Goal: Task Accomplishment & Management: Manage account settings

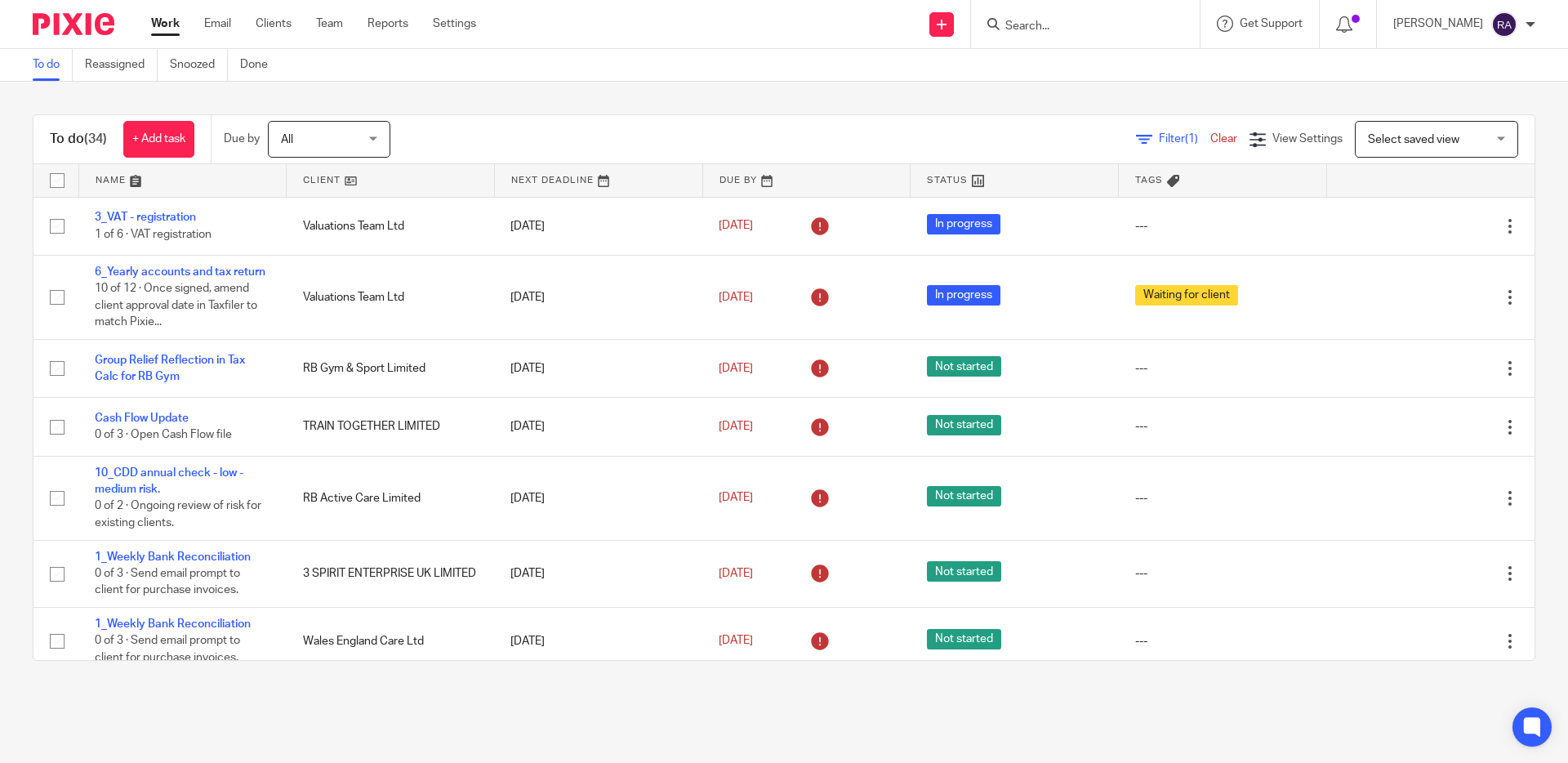
scroll to position [1789, 0]
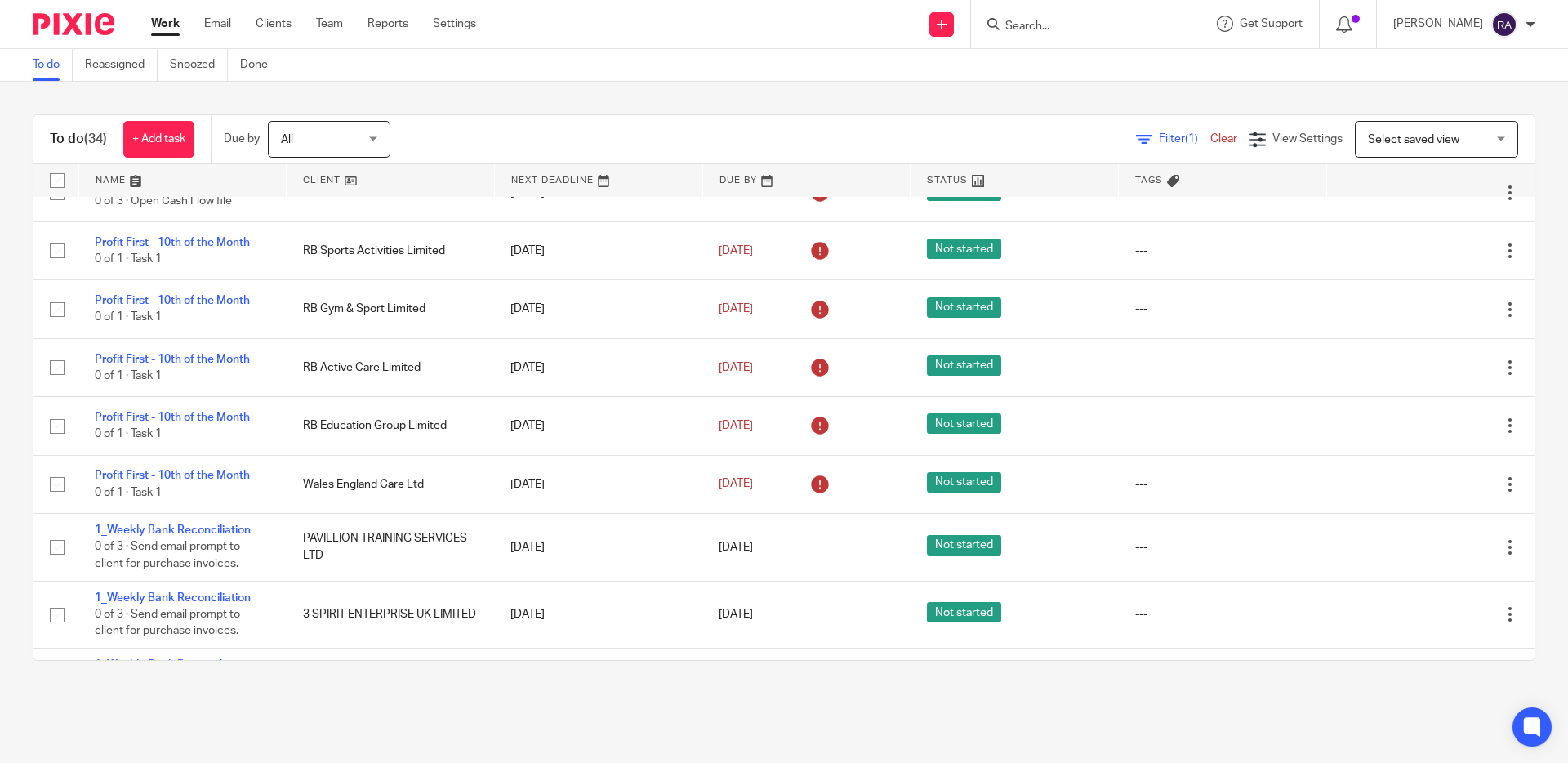
scroll to position [414, 0]
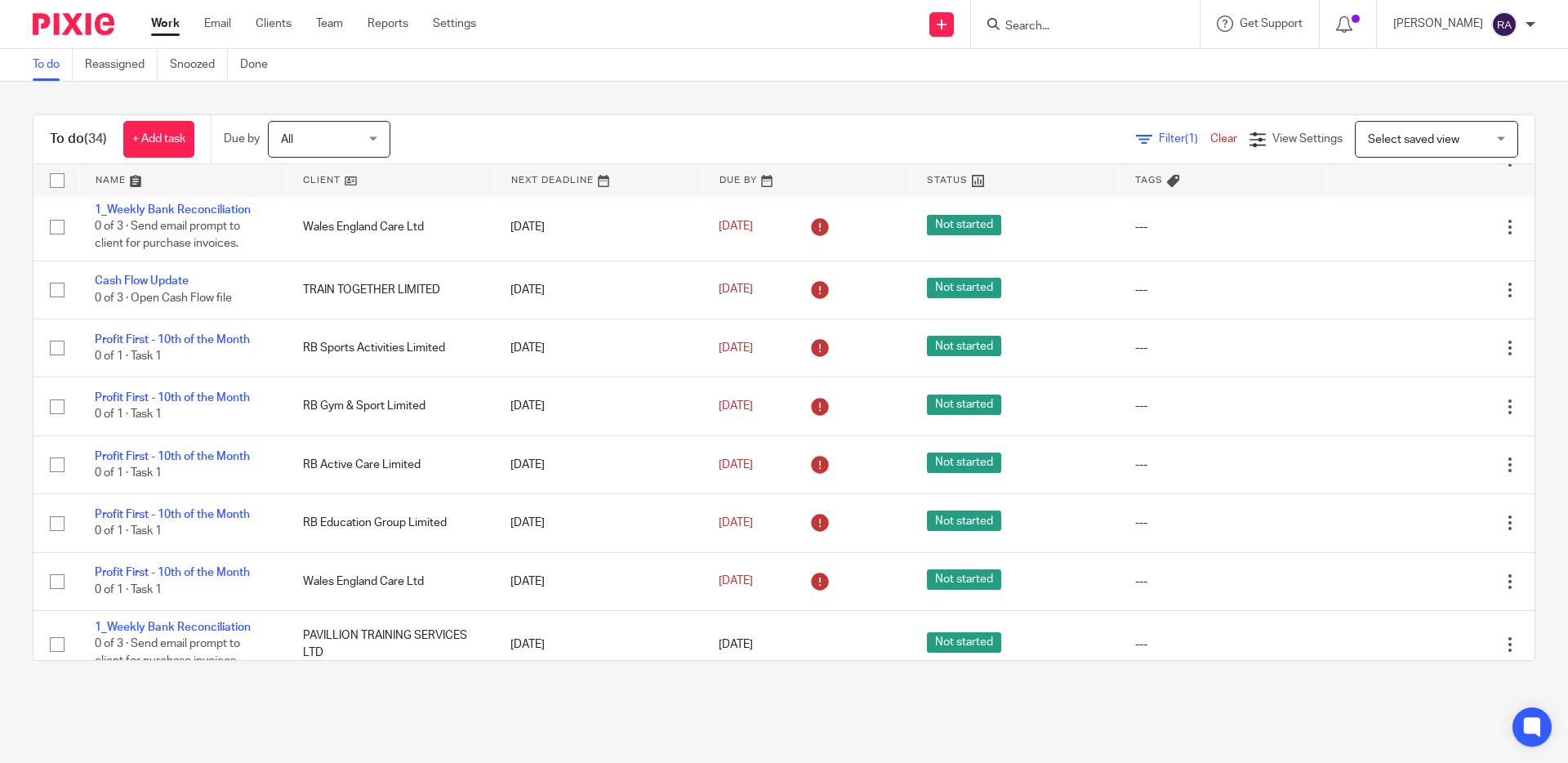
click at [1051, 20] on input "Search" at bounding box center [1076, 27] width 147 height 15
type input "regine"
click at [1139, 63] on link at bounding box center [1101, 63] width 202 height 24
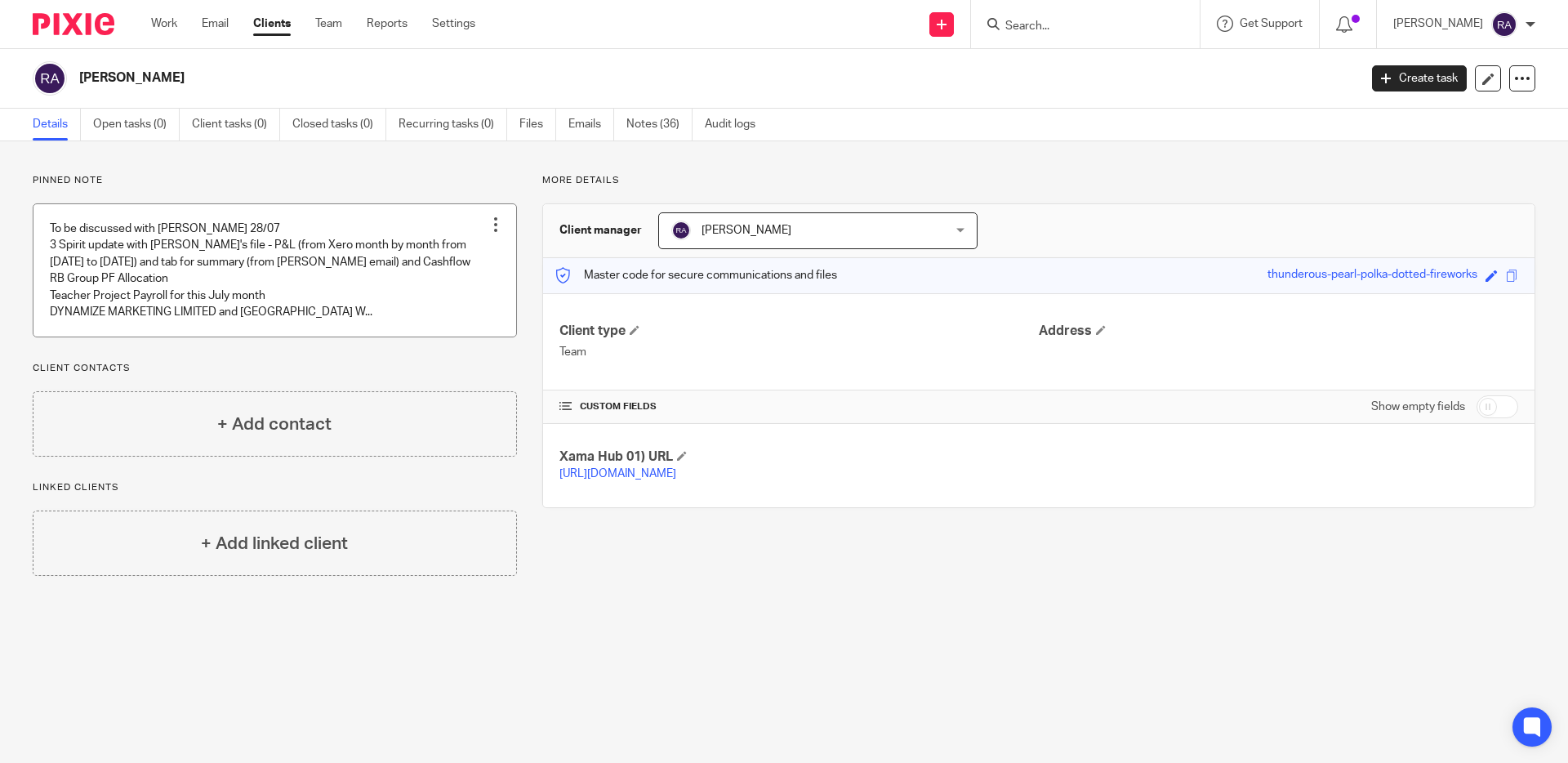
click at [500, 233] on div "Unpin note Edit note" at bounding box center [495, 224] width 24 height 24
click at [477, 267] on span "Unpin note" at bounding box center [471, 265] width 56 height 12
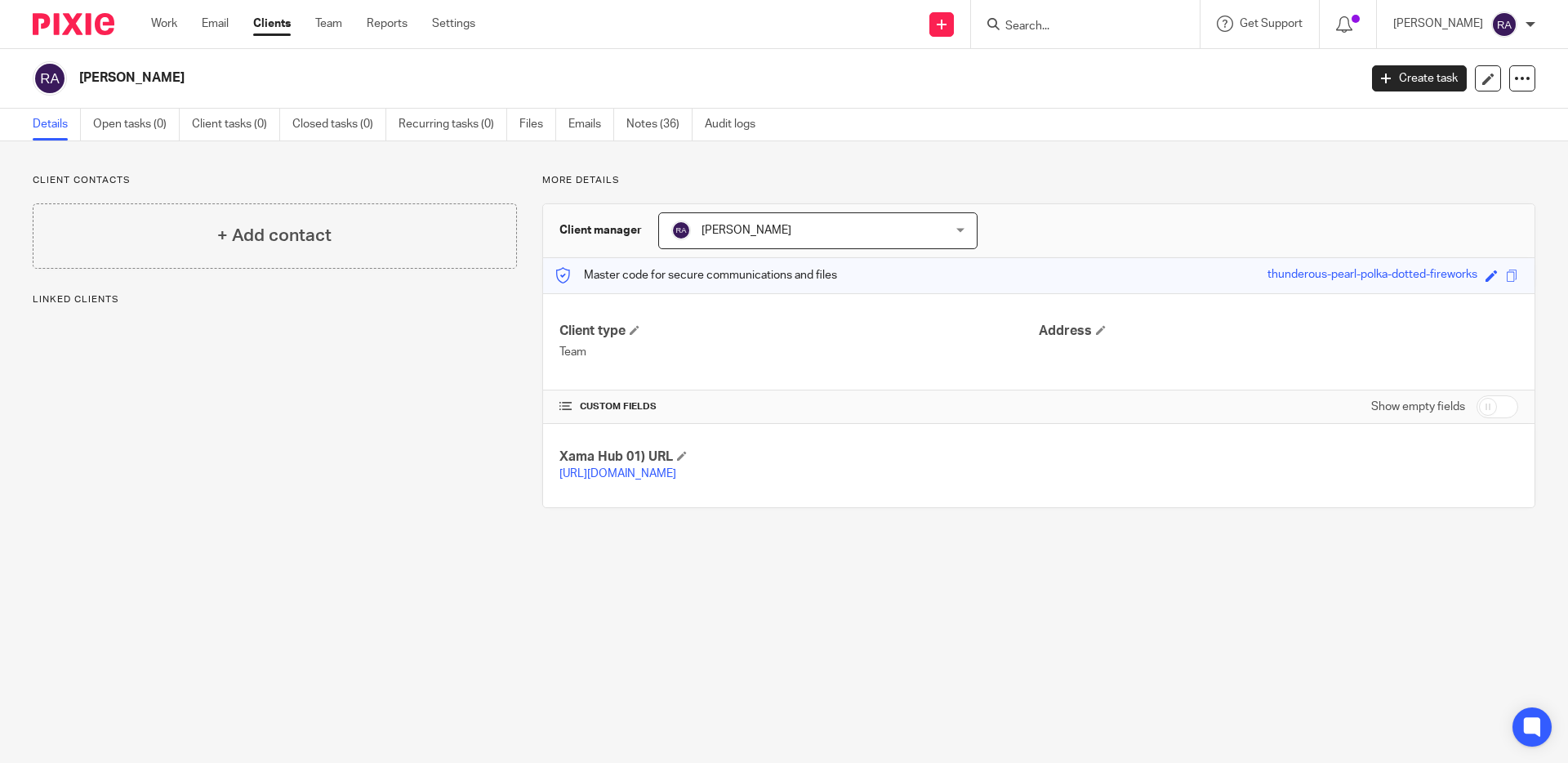
click at [623, 131] on ul "Details Open tasks (0) Client tasks (0) Closed tasks (0) Recurring tasks (0) Fi…" at bounding box center [406, 125] width 747 height 32
click at [663, 126] on link "Notes (36)" at bounding box center [660, 125] width 67 height 32
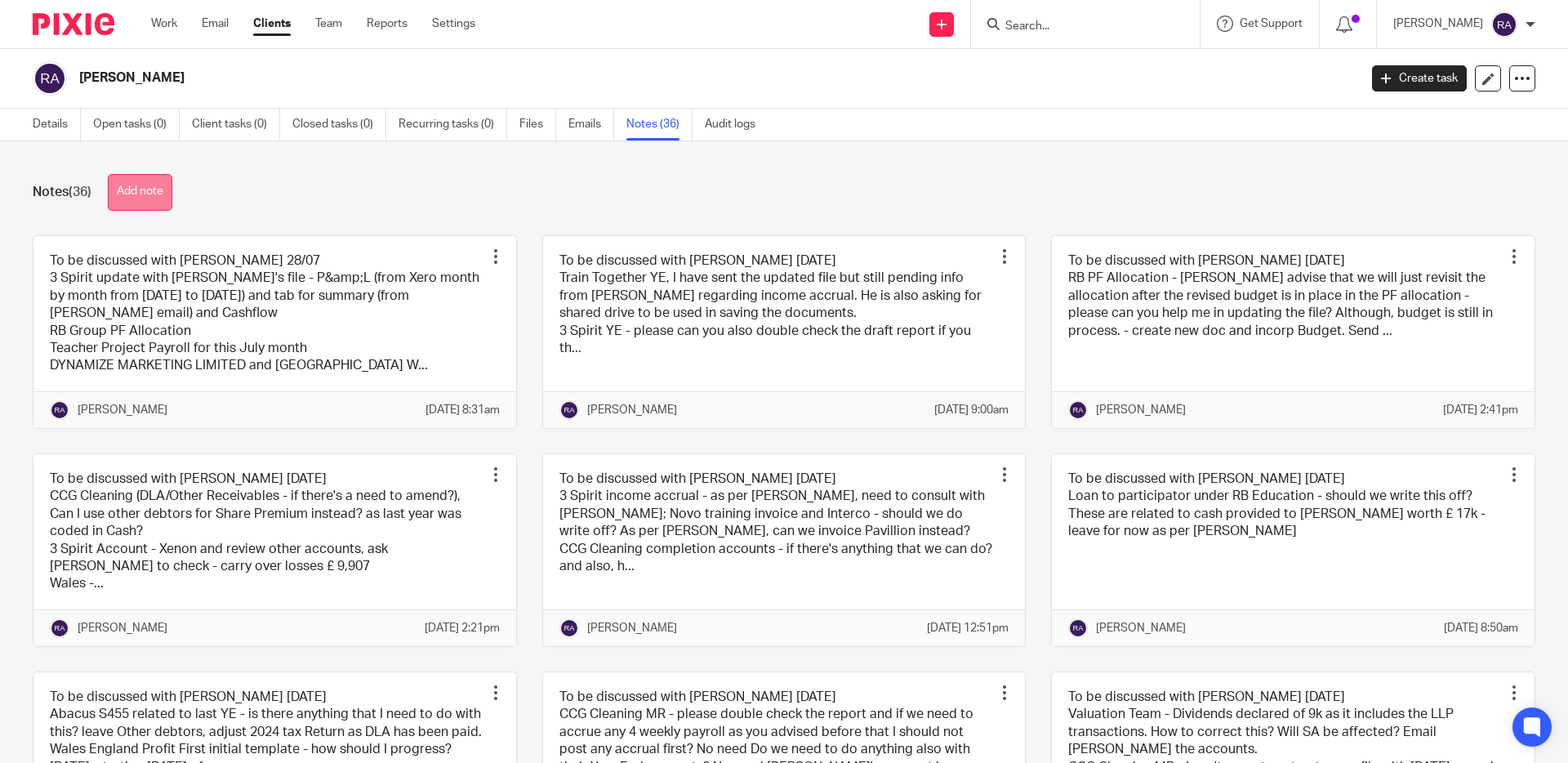
click at [150, 191] on button "Add note" at bounding box center [141, 192] width 65 height 37
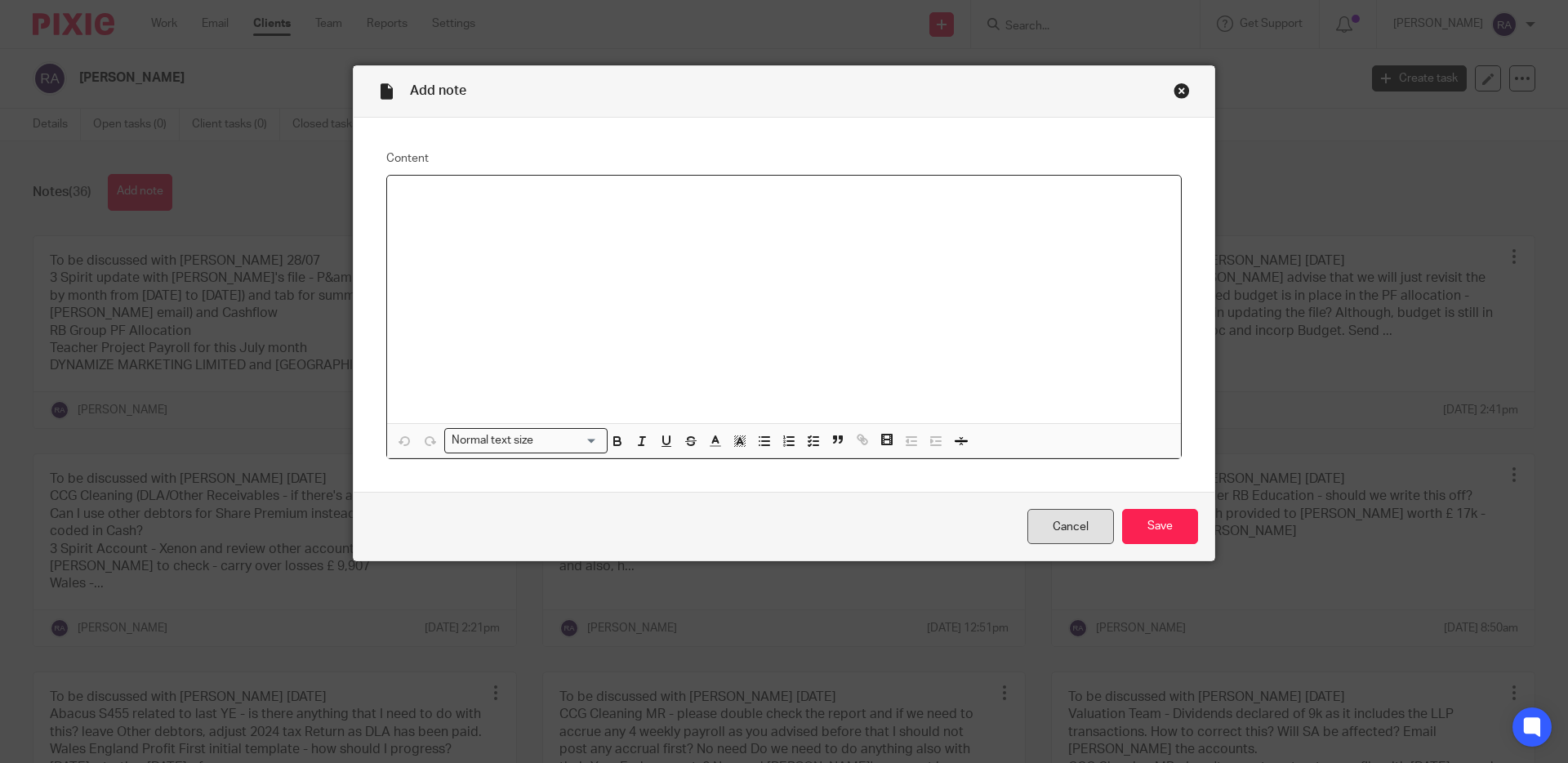
click at [1076, 509] on link "Cancel" at bounding box center [1071, 527] width 87 height 35
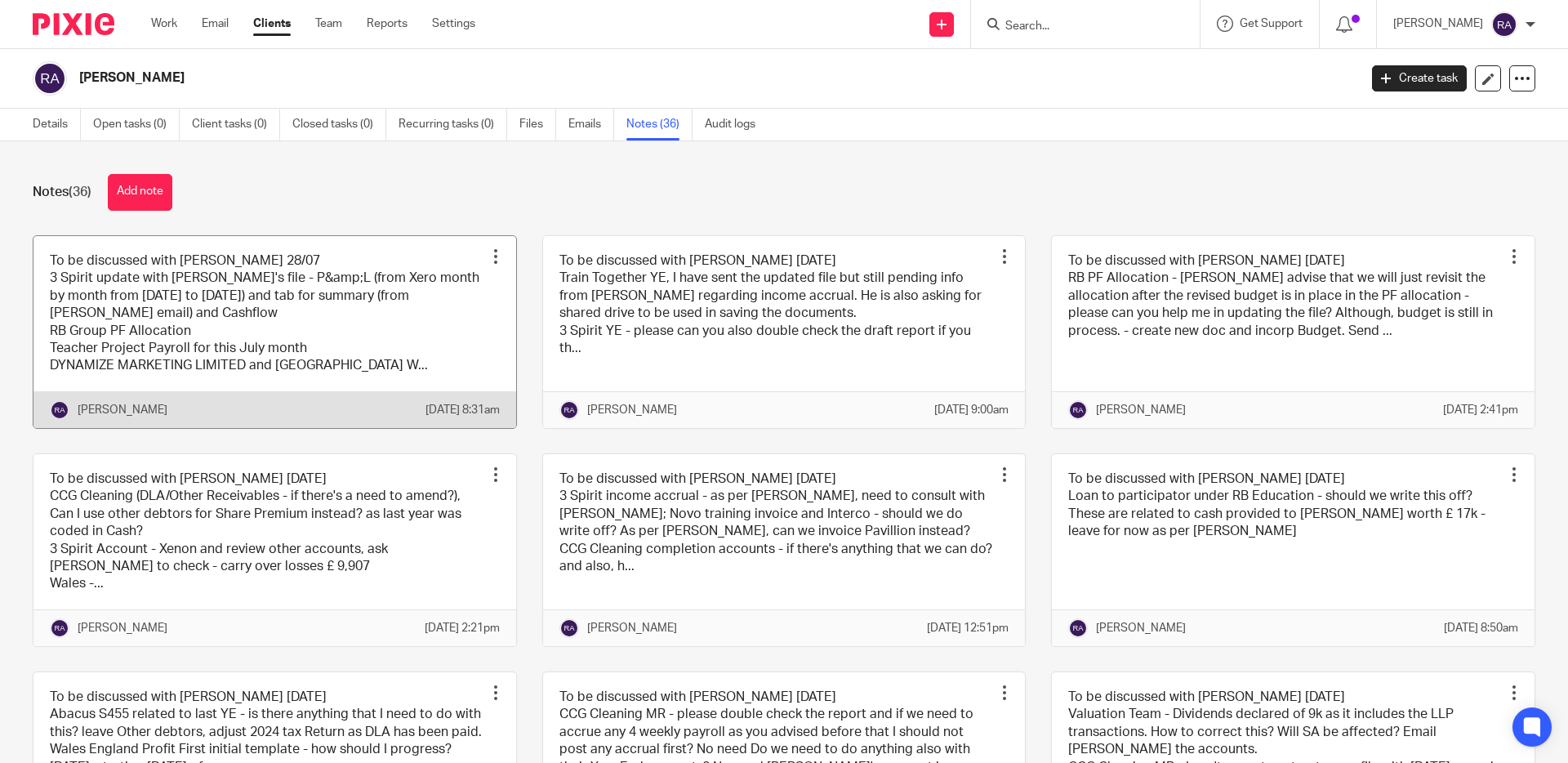
click at [279, 420] on div "[PERSON_NAME]" at bounding box center [238, 410] width 376 height 20
click at [288, 396] on link at bounding box center [275, 332] width 482 height 192
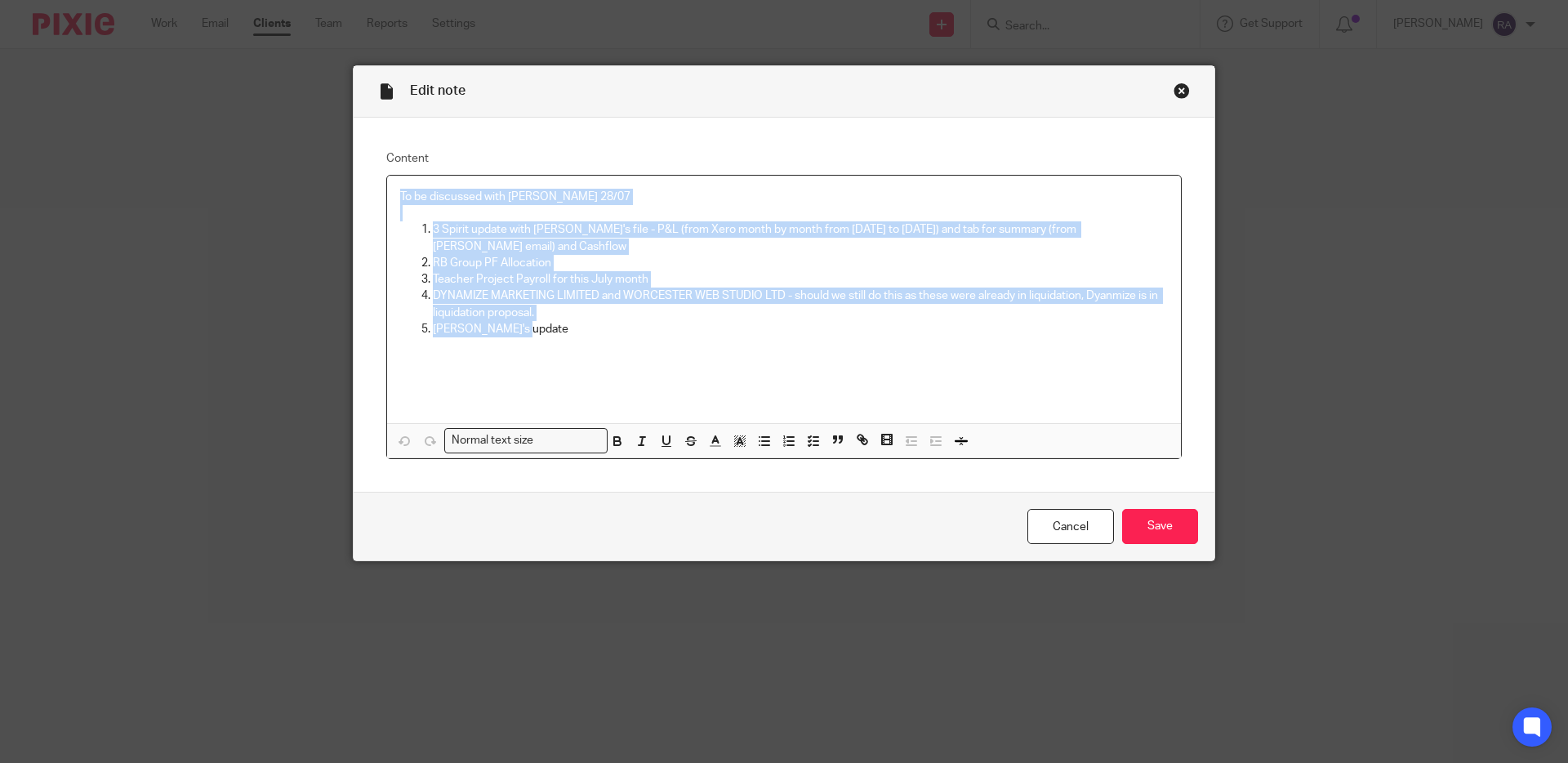
drag, startPoint x: 532, startPoint y: 342, endPoint x: 369, endPoint y: 189, distance: 223.6
click at [369, 187] on div "Content To be discussed with [PERSON_NAME] 28/07 3 Spirit update with [PERSON_N…" at bounding box center [784, 305] width 861 height 375
copy div "To be discussed with [PERSON_NAME] 28/07 3 Spirit update with [PERSON_NAME]'s f…"
click at [1096, 518] on link "Cancel" at bounding box center [1071, 527] width 87 height 35
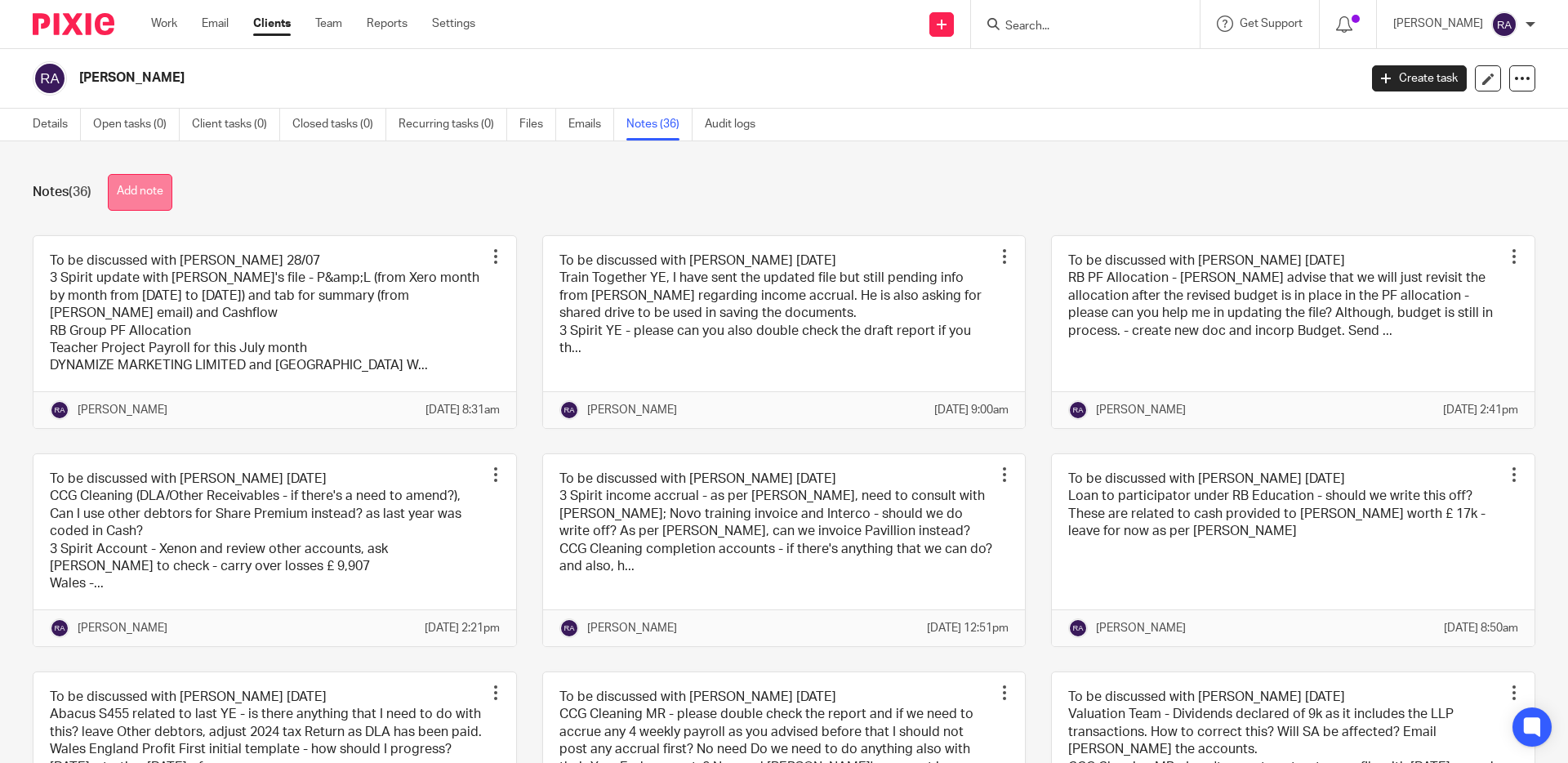
click at [139, 193] on button "Add note" at bounding box center [141, 192] width 65 height 37
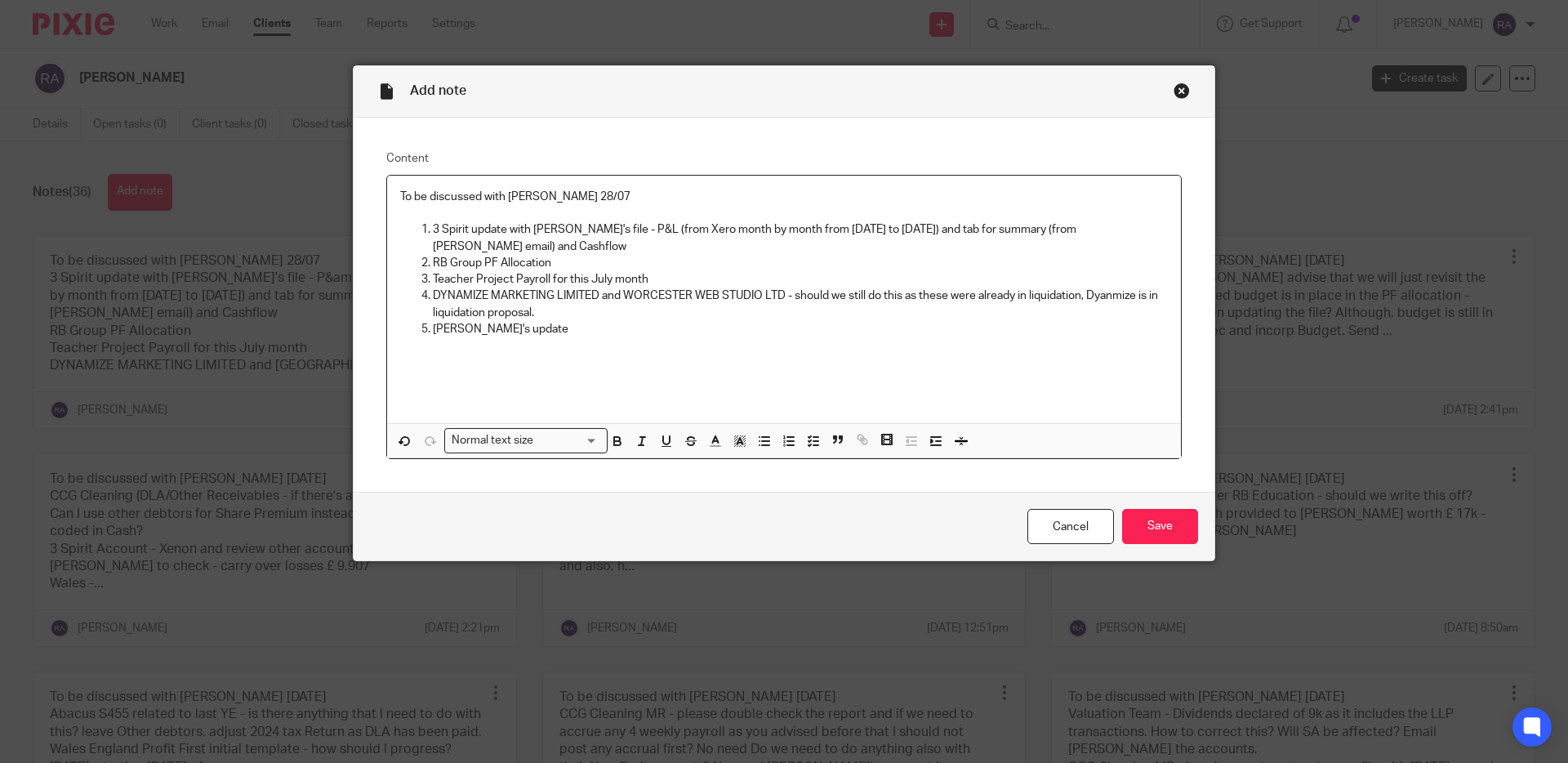
click at [559, 196] on p "To be discussed with Duncan 28/07" at bounding box center [784, 197] width 768 height 17
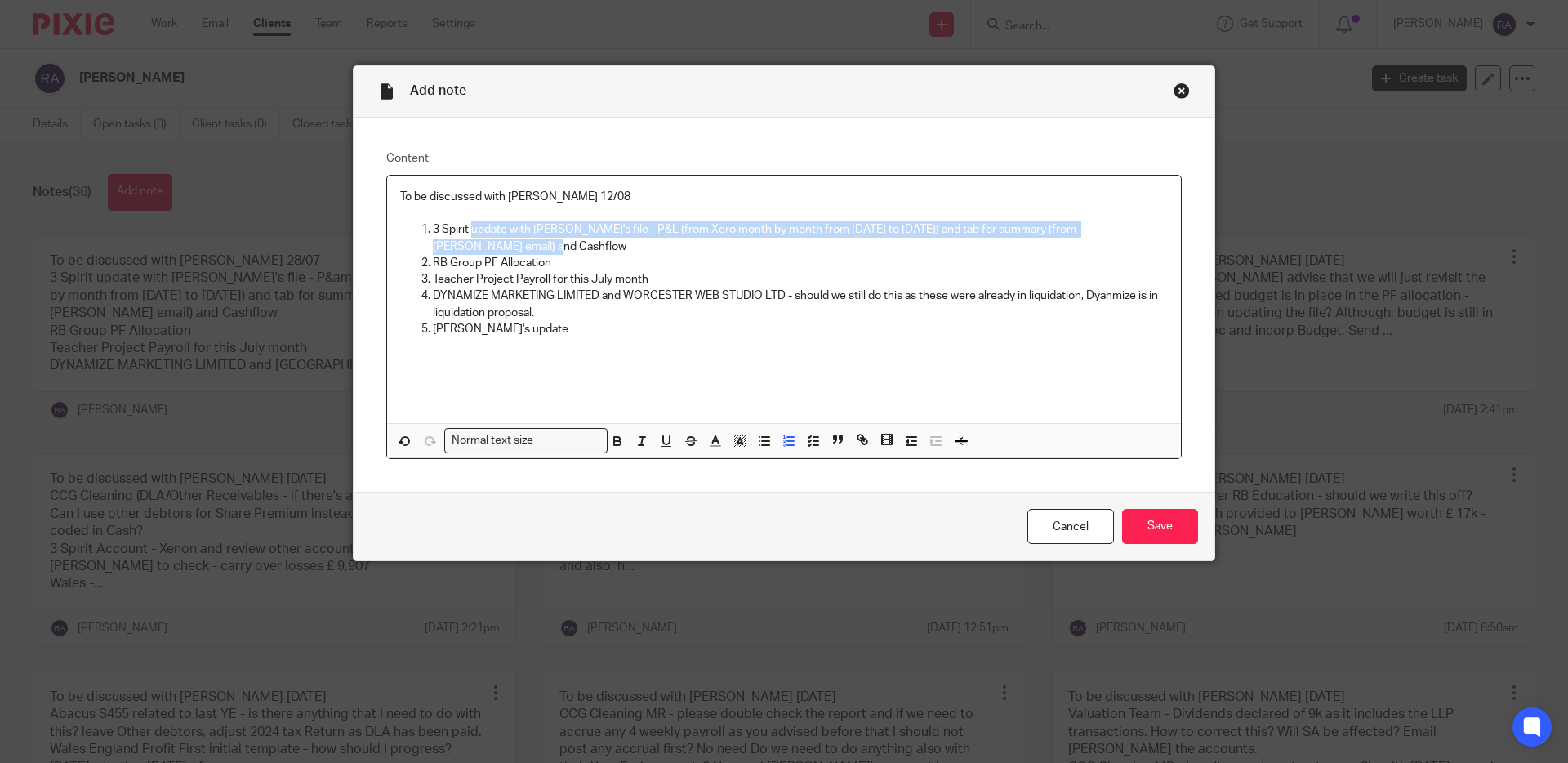
drag, startPoint x: 487, startPoint y: 247, endPoint x: 470, endPoint y: 227, distance: 26.2
click at [470, 227] on p "3 Spirit update with Joe's file - P&L (from Xero month by month from January 20…" at bounding box center [799, 238] width 735 height 33
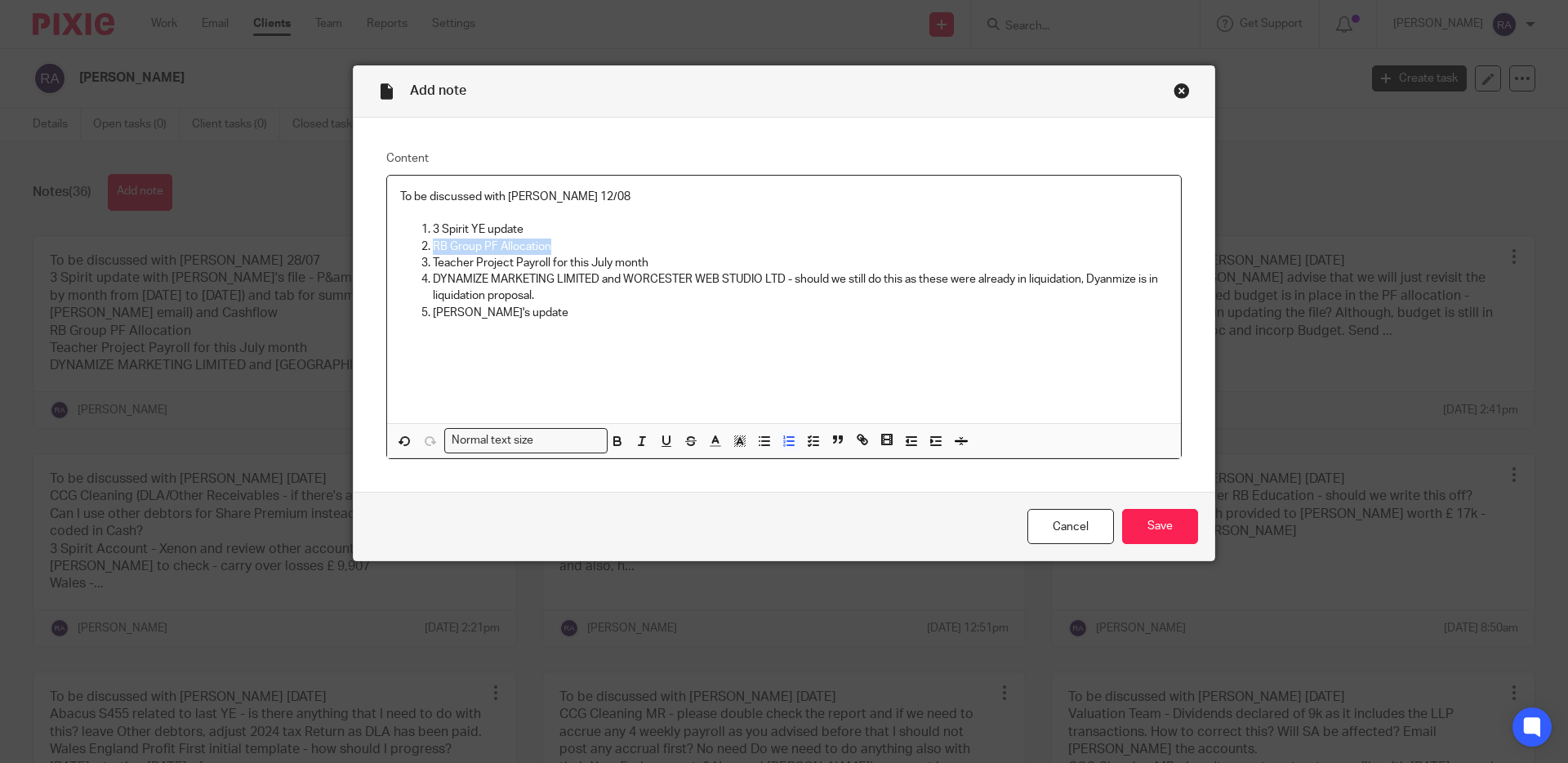
drag, startPoint x: 555, startPoint y: 246, endPoint x: 434, endPoint y: 238, distance: 121.3
click at [433, 239] on p "RB Group PF Allocation" at bounding box center [799, 247] width 735 height 17
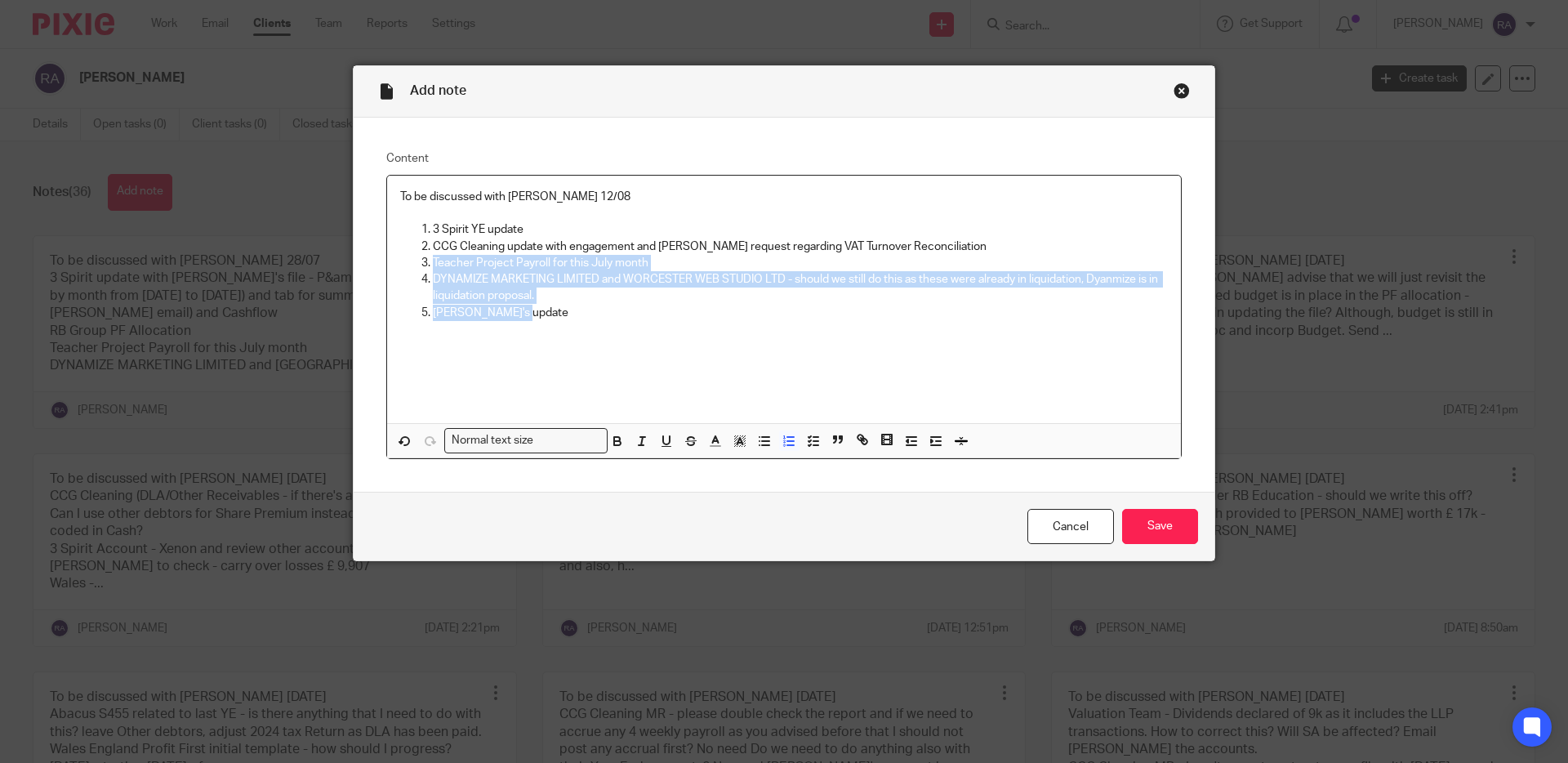
drag, startPoint x: 528, startPoint y: 320, endPoint x: 422, endPoint y: 265, distance: 119.4
click at [422, 265] on ol "3 Spirit YE update CCG Cleaning update with engagement and Zoe request regardin…" at bounding box center [784, 271] width 768 height 100
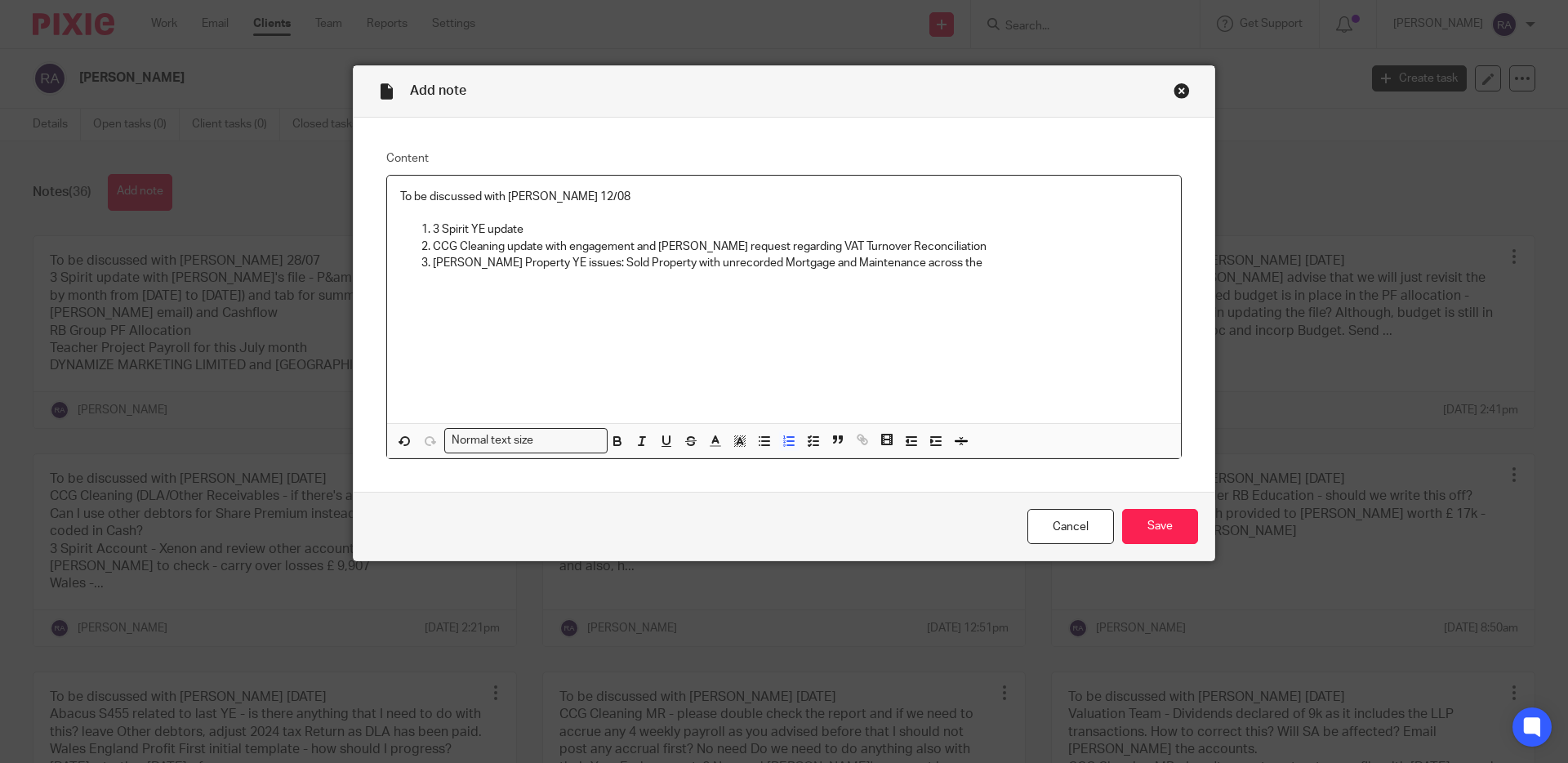
click at [888, 263] on p "Bradley's Property YE issues: Sold Property with unrecorded Mortgage and Mainte…" at bounding box center [799, 263] width 735 height 17
click at [1002, 267] on p "Bradley's Property YE issues: Sold Property with unrecorded Mortgage and Mainte…" at bounding box center [799, 263] width 735 height 17
click at [819, 263] on p "Bradley's Property YE issues: Sold Property with unrecorded Mortgage and Mainte…" at bounding box center [799, 271] width 735 height 33
click at [737, 296] on p at bounding box center [784, 296] width 768 height 17
click at [720, 275] on p "Bradley's Property YE issues: Sold Property with unrecorded Mortgage; Maintenan…" at bounding box center [799, 271] width 735 height 33
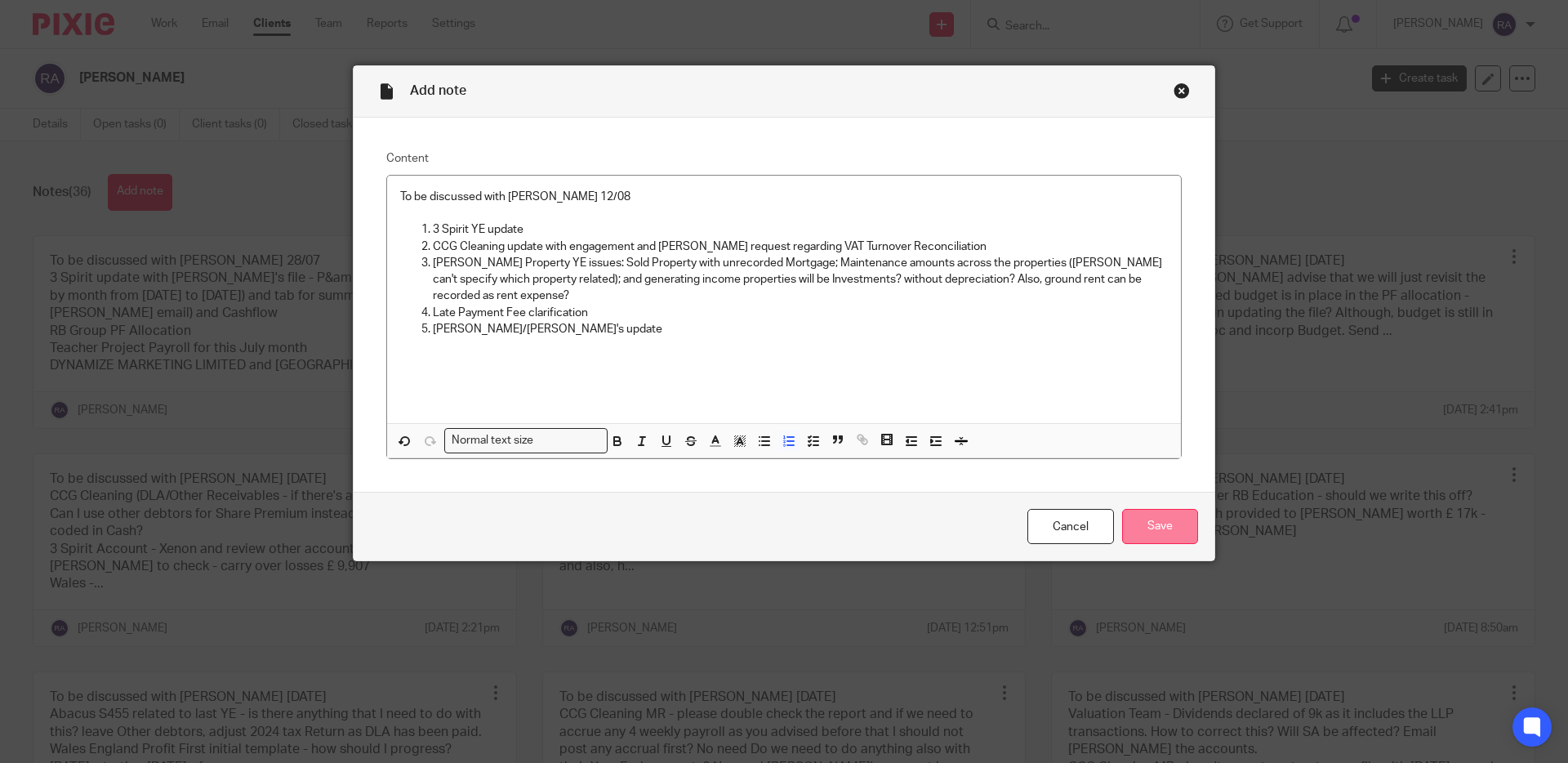
click at [1137, 526] on input "Save" at bounding box center [1160, 527] width 76 height 35
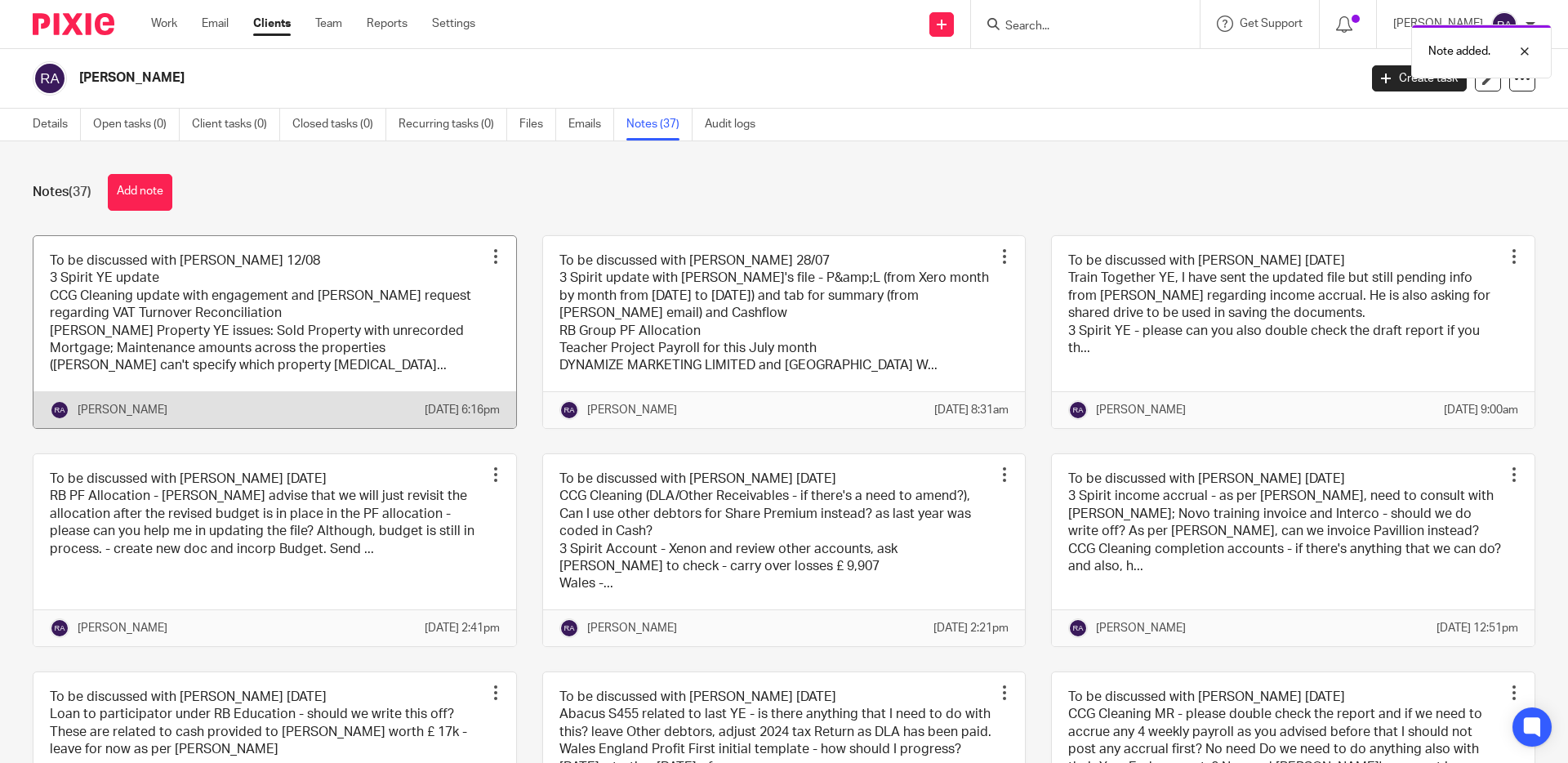
click at [506, 249] on div "Pin note Edit note Delete note" at bounding box center [495, 256] width 24 height 24
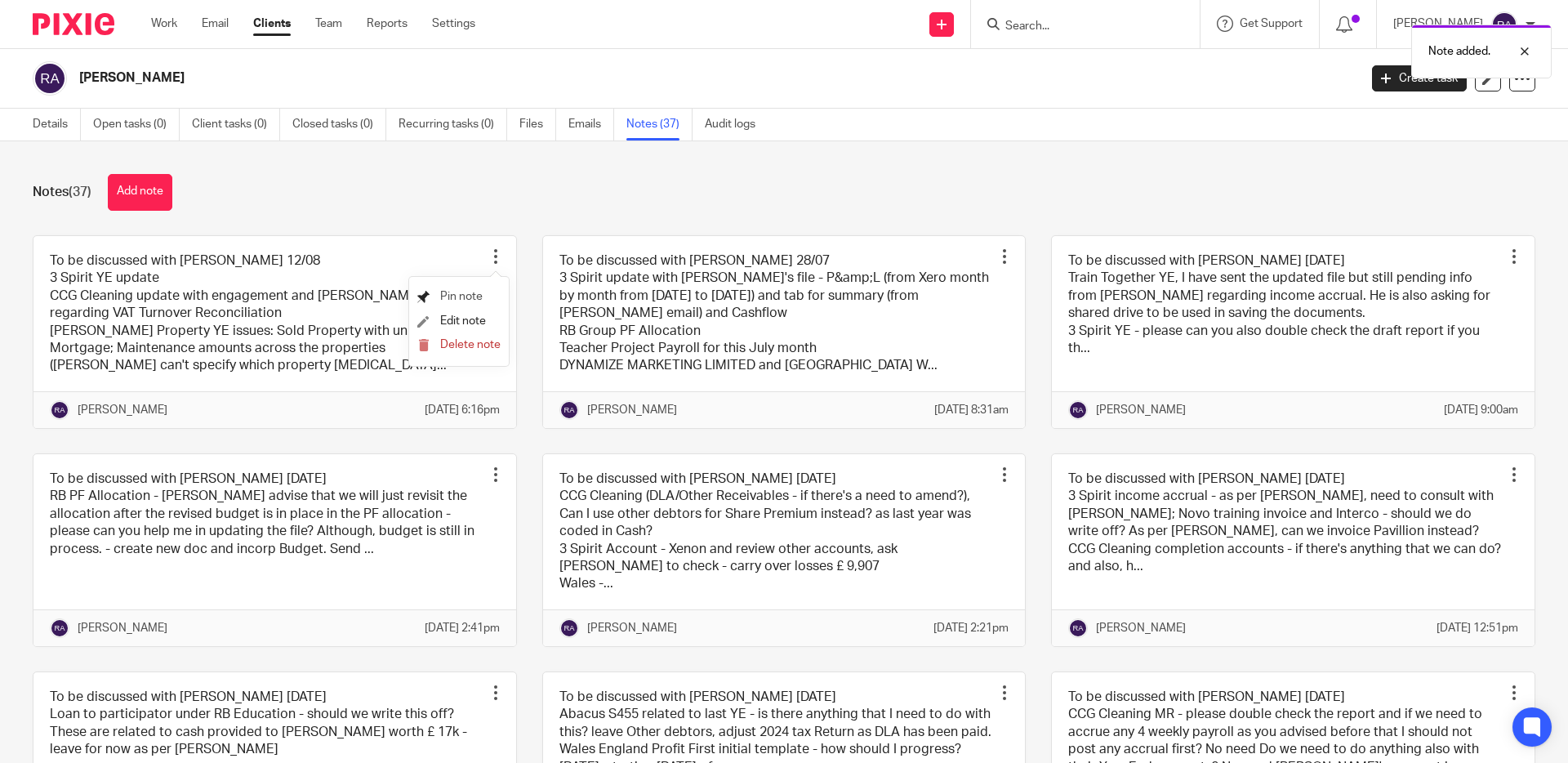
click at [481, 300] on span "Pin note" at bounding box center [461, 296] width 42 height 12
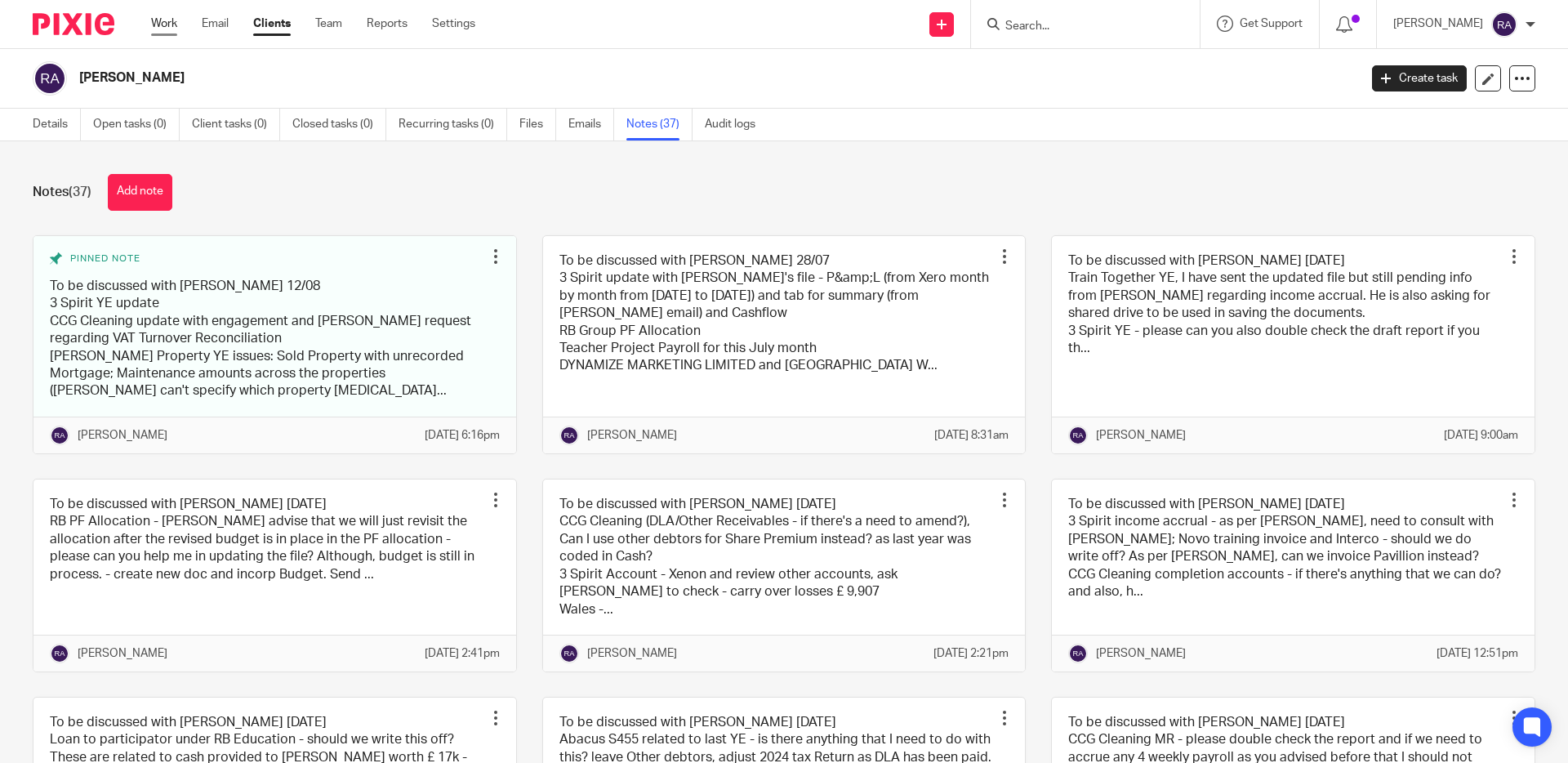
click at [163, 25] on link "Work" at bounding box center [164, 24] width 26 height 17
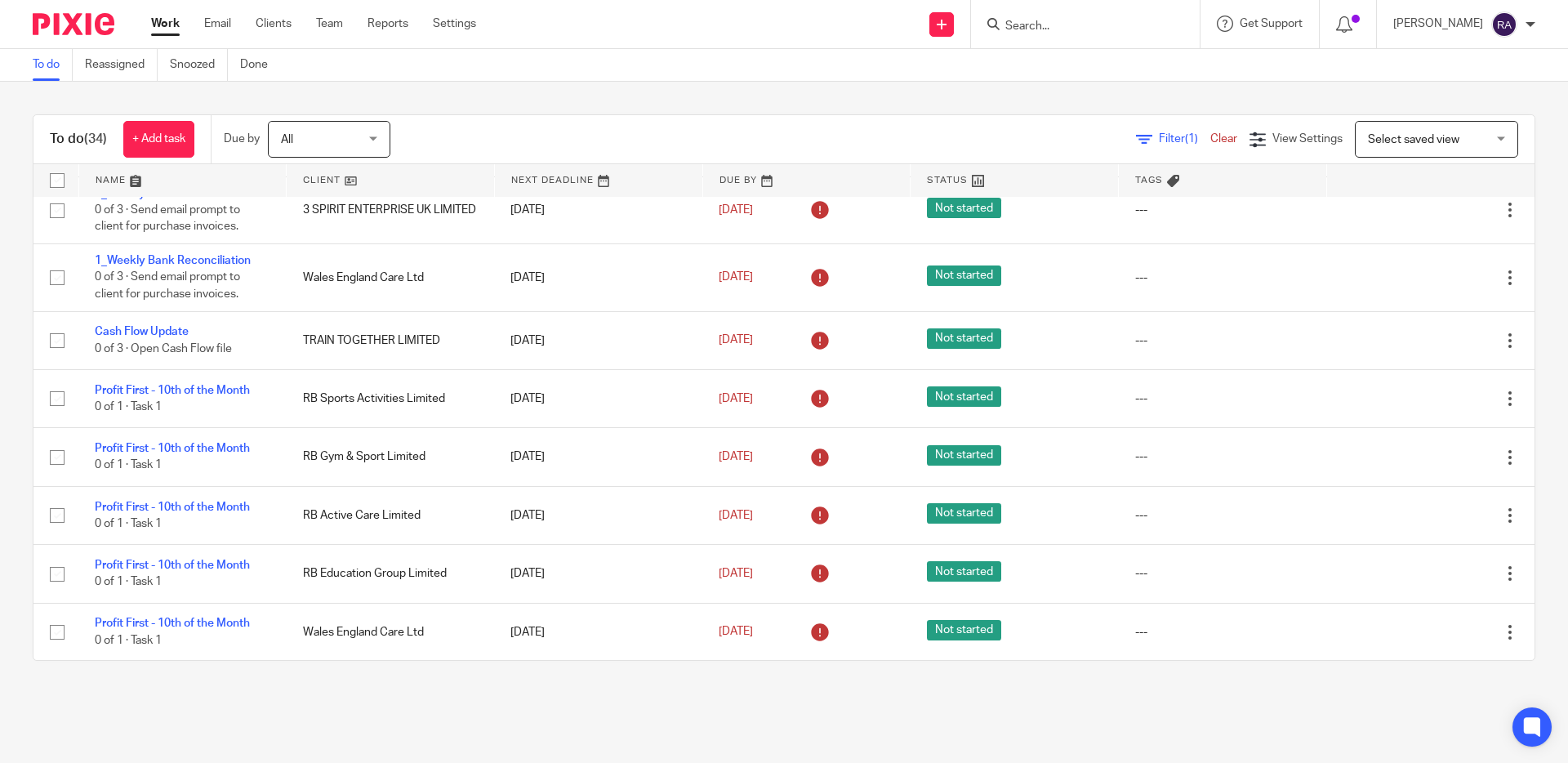
scroll to position [382, 0]
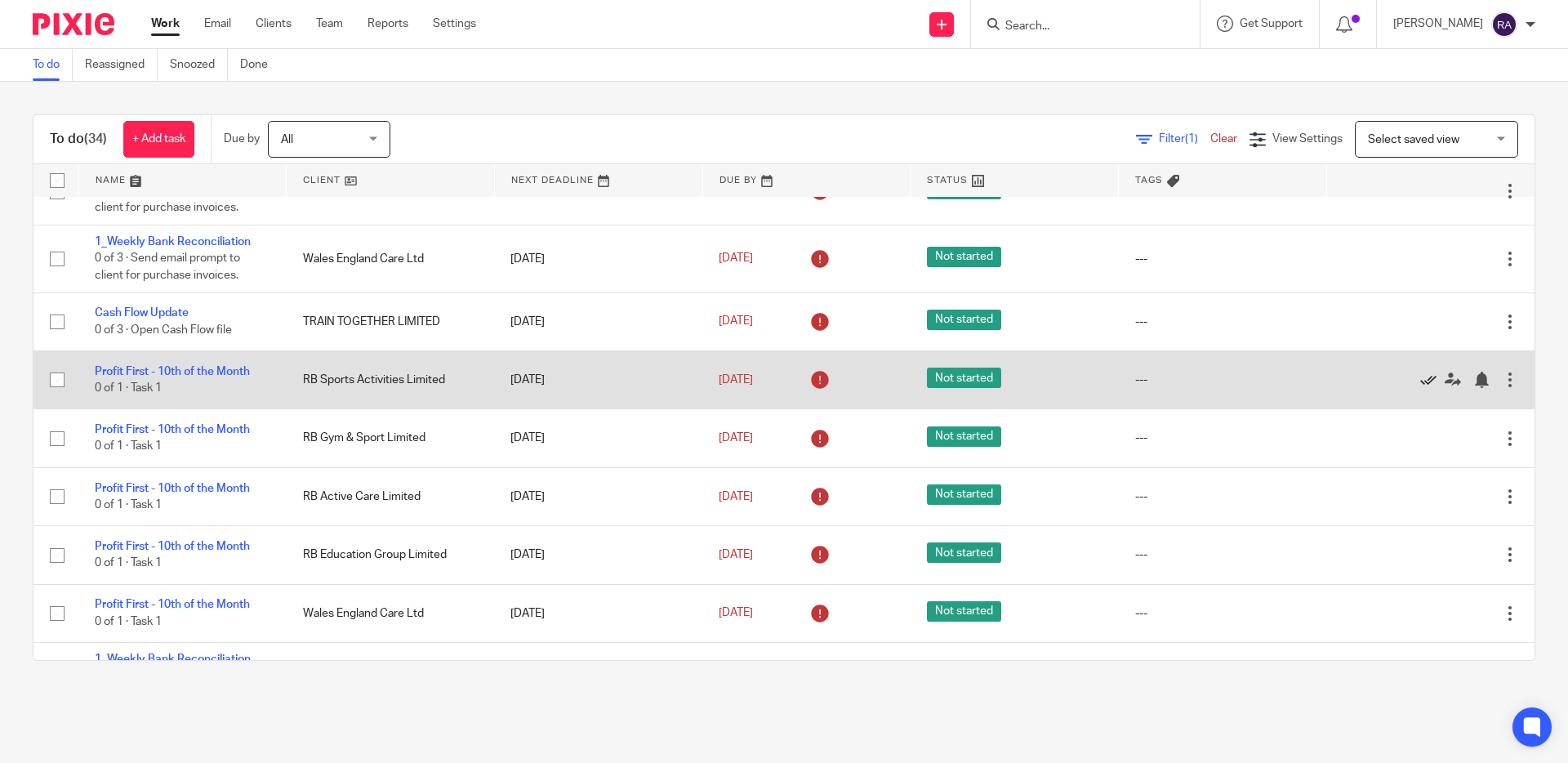
click at [1421, 388] on icon at bounding box center [1428, 380] width 17 height 17
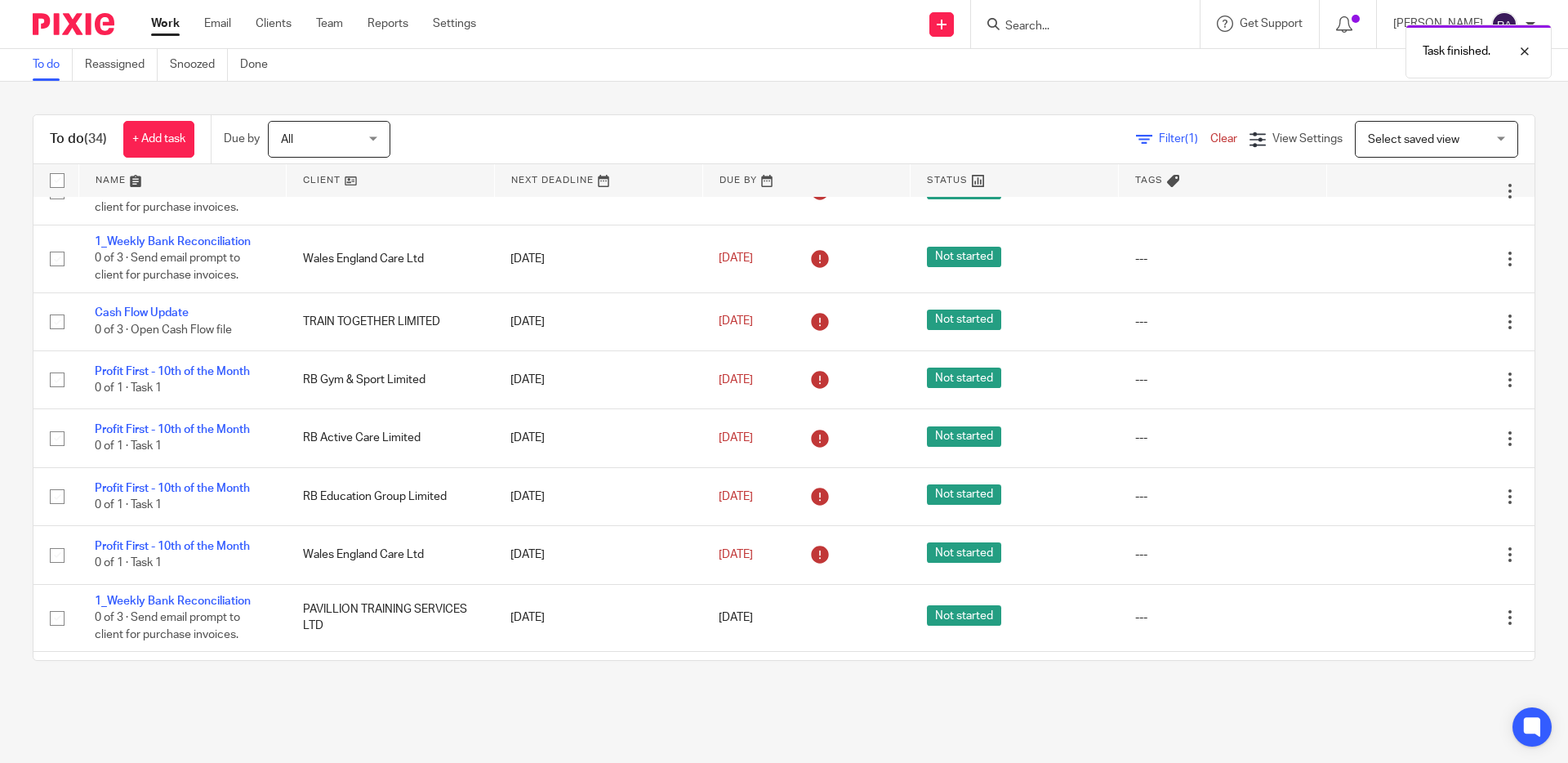
click at [1421, 388] on icon at bounding box center [1428, 380] width 17 height 17
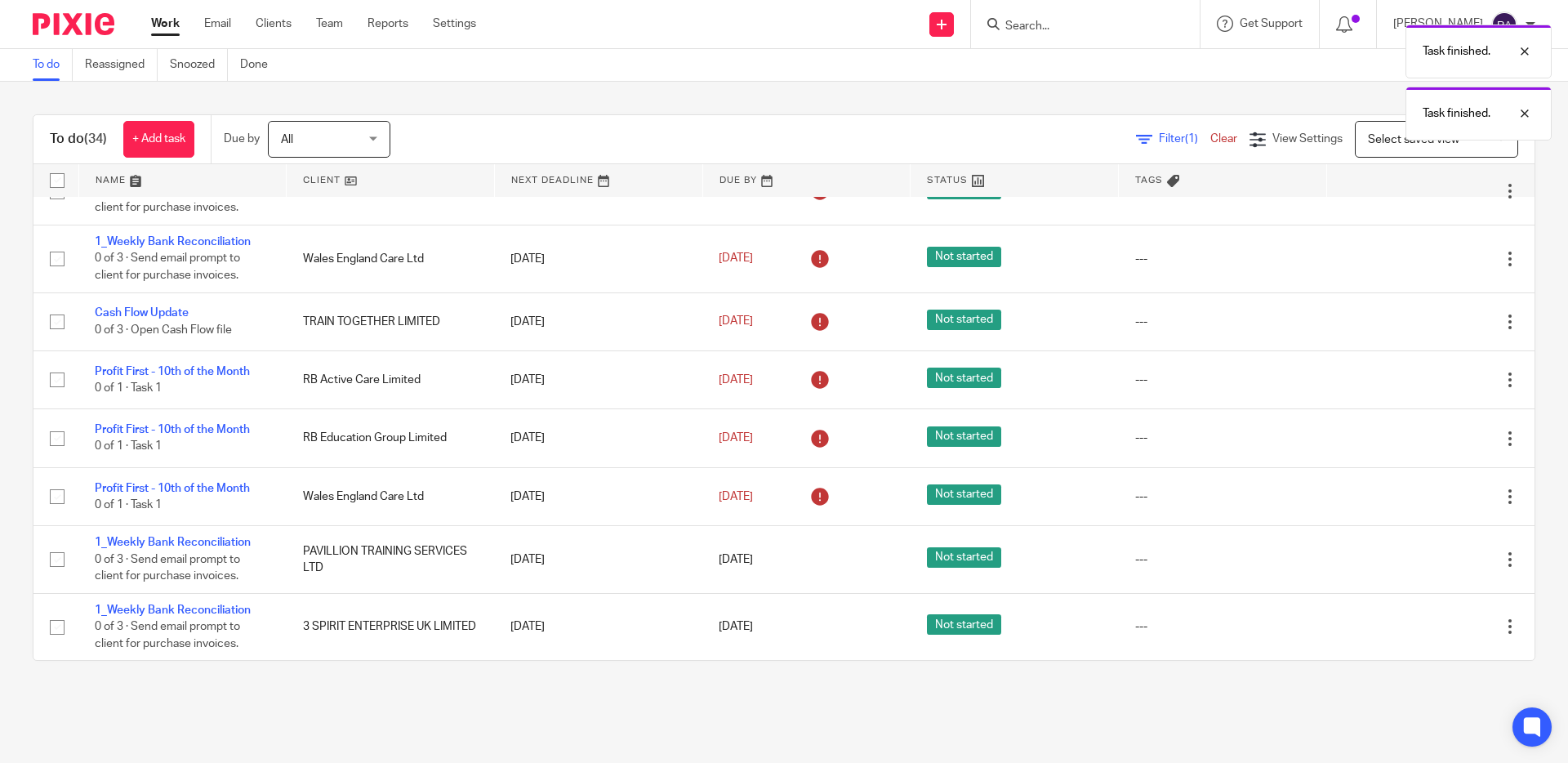
click at [1421, 388] on icon at bounding box center [1428, 380] width 17 height 17
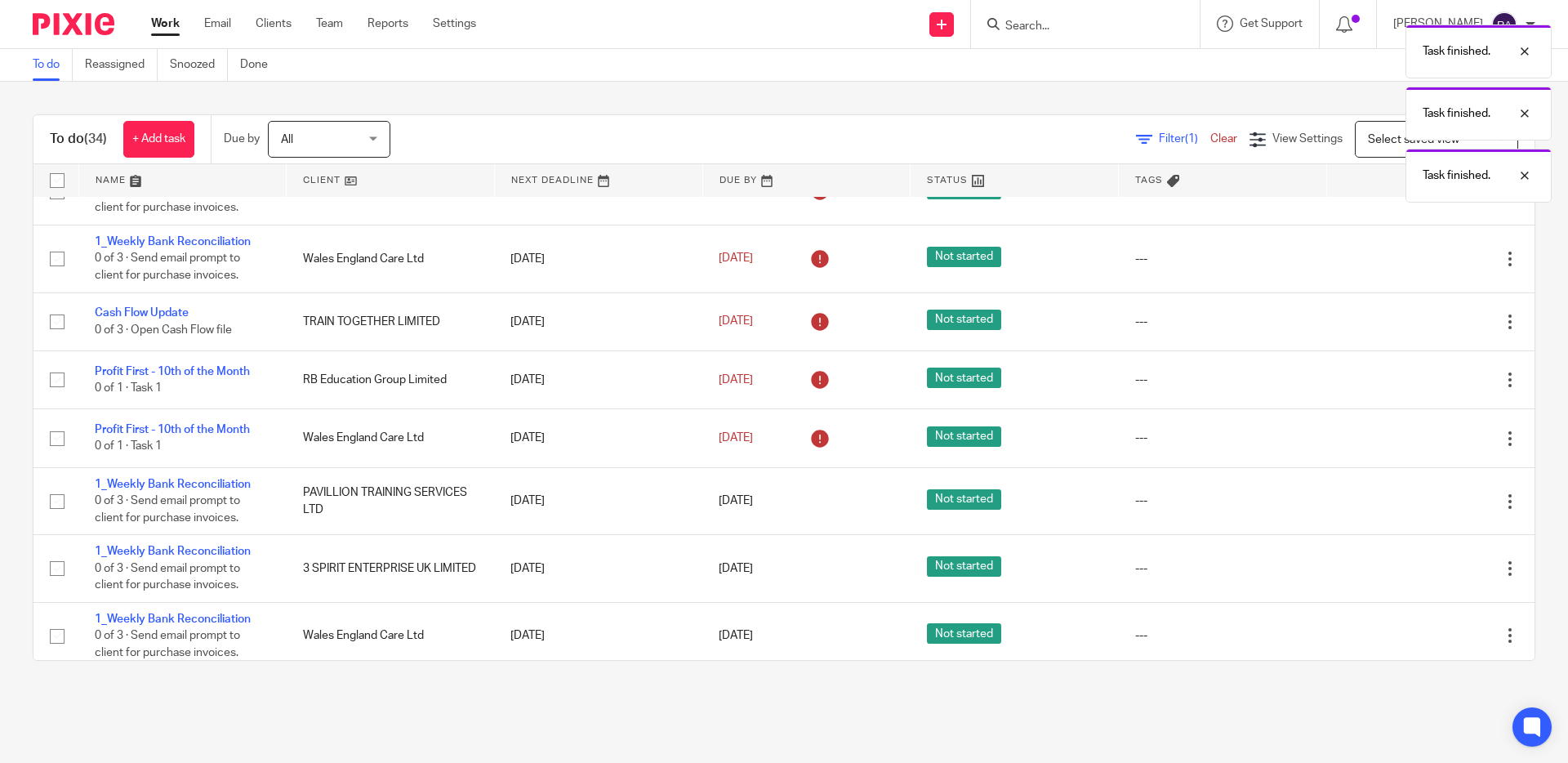
click at [1421, 388] on icon at bounding box center [1428, 380] width 17 height 17
